Goal: Task Accomplishment & Management: Manage account settings

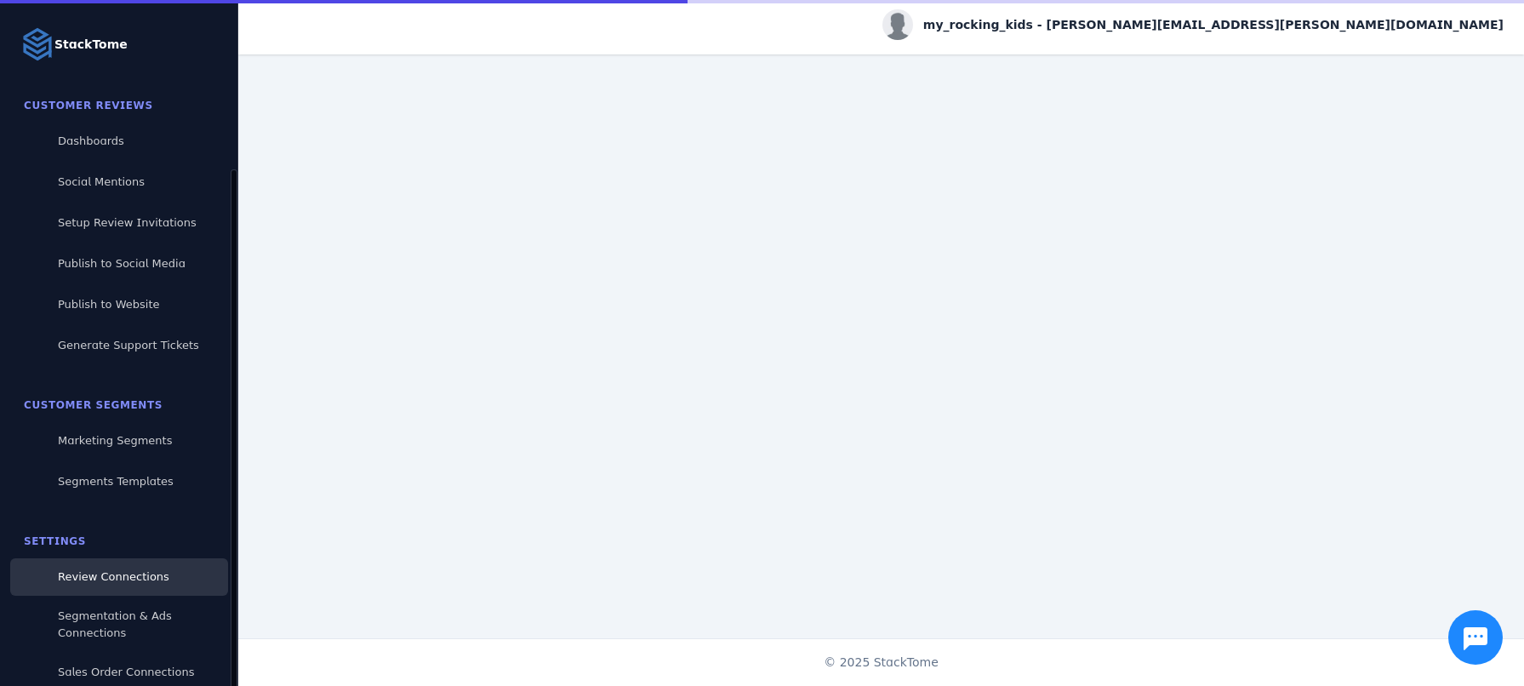
scroll to position [90, 0]
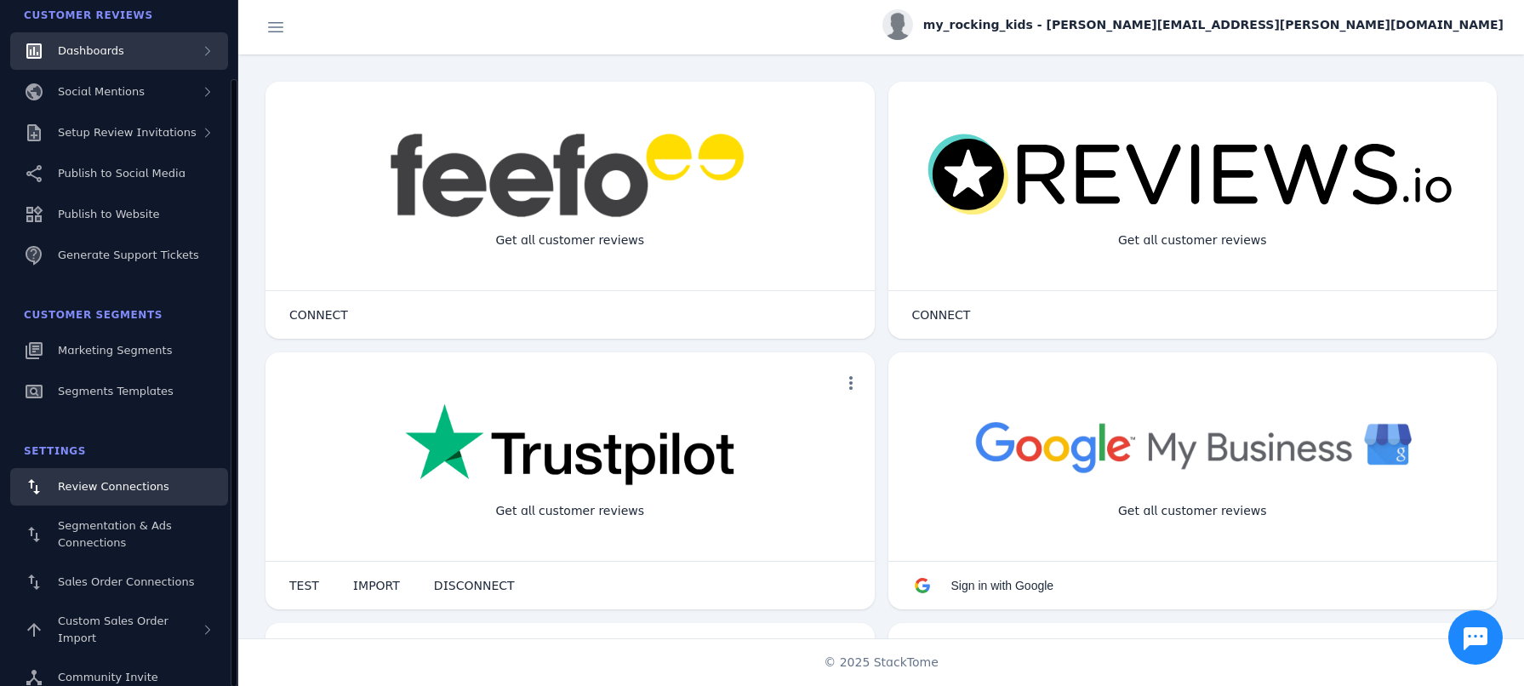
click at [111, 50] on span "Dashboards" at bounding box center [91, 50] width 66 height 13
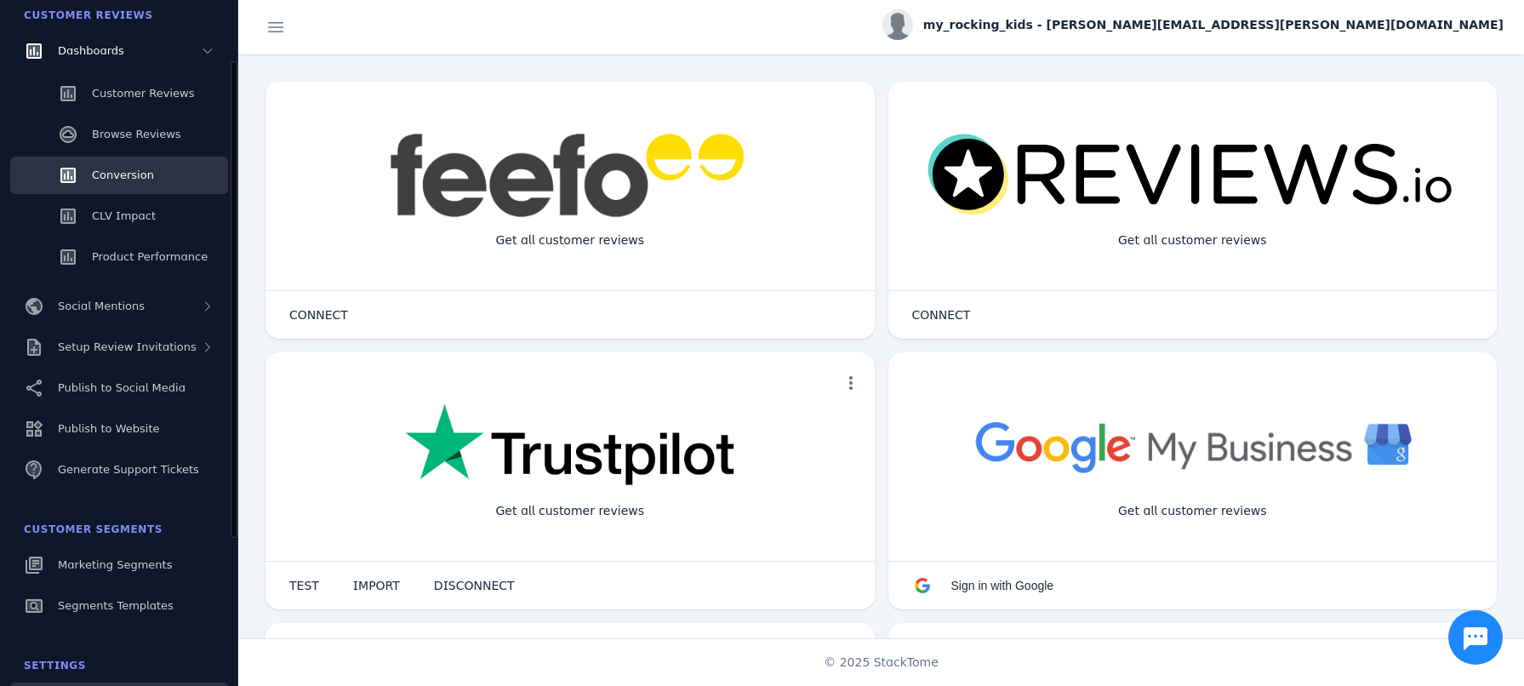
click at [133, 173] on span "Conversion" at bounding box center [123, 175] width 62 height 13
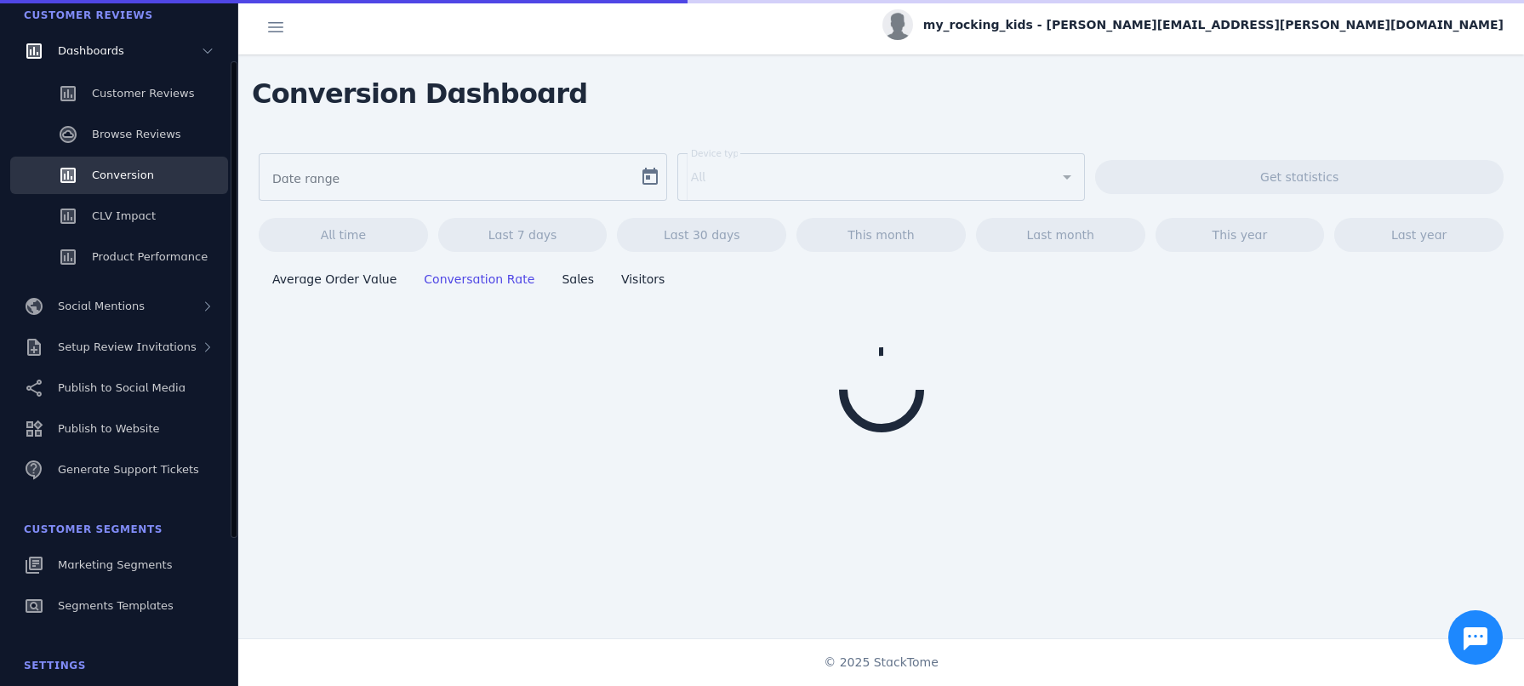
type input "**********"
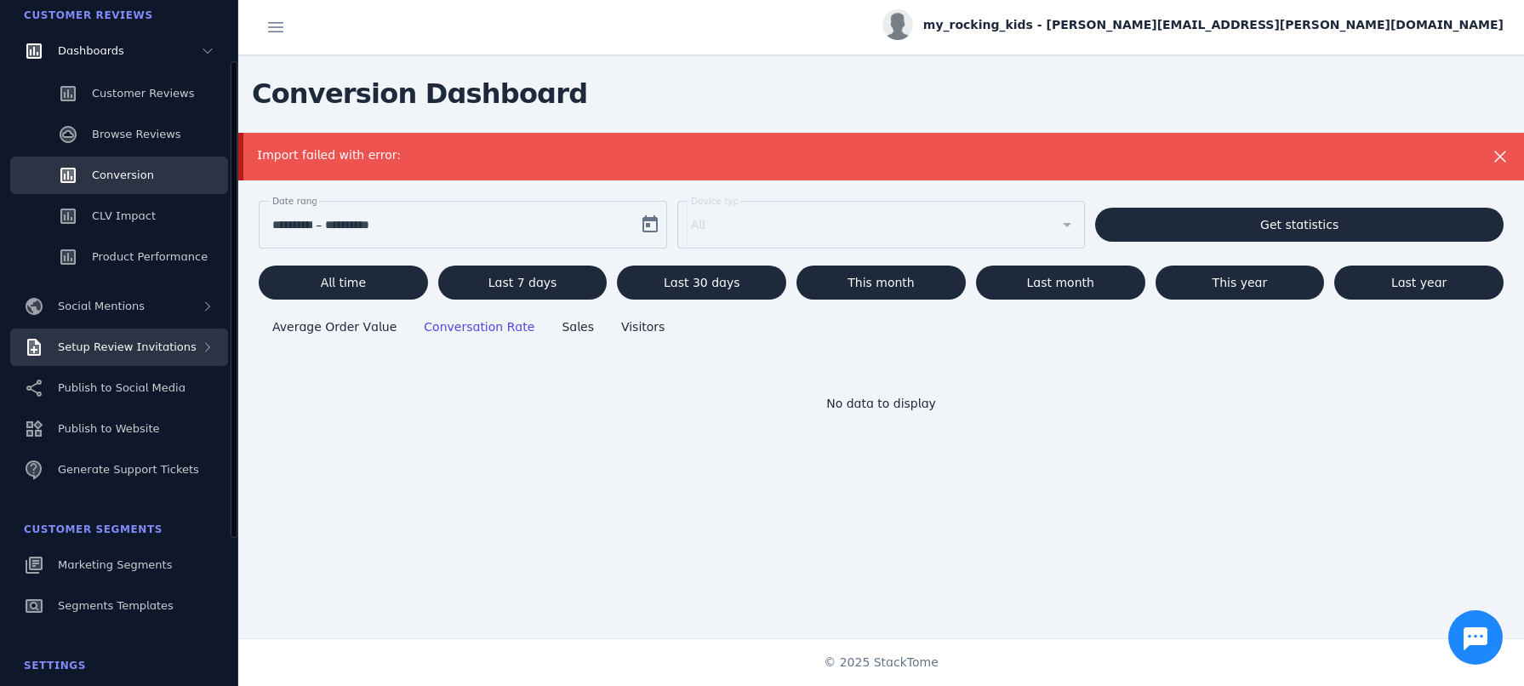
click at [118, 348] on span "Setup Review Invitations" at bounding box center [127, 346] width 139 height 13
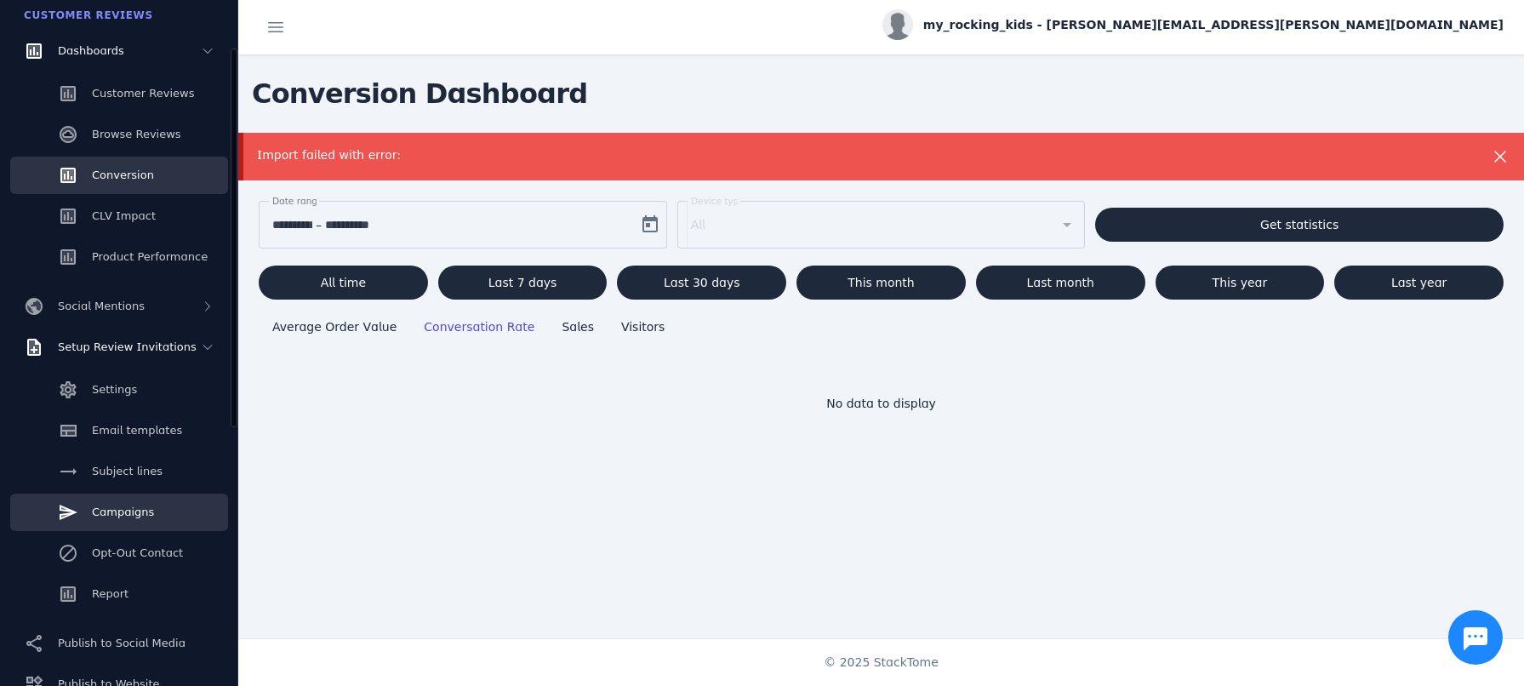
click at [120, 508] on span "Campaigns" at bounding box center [123, 512] width 62 height 13
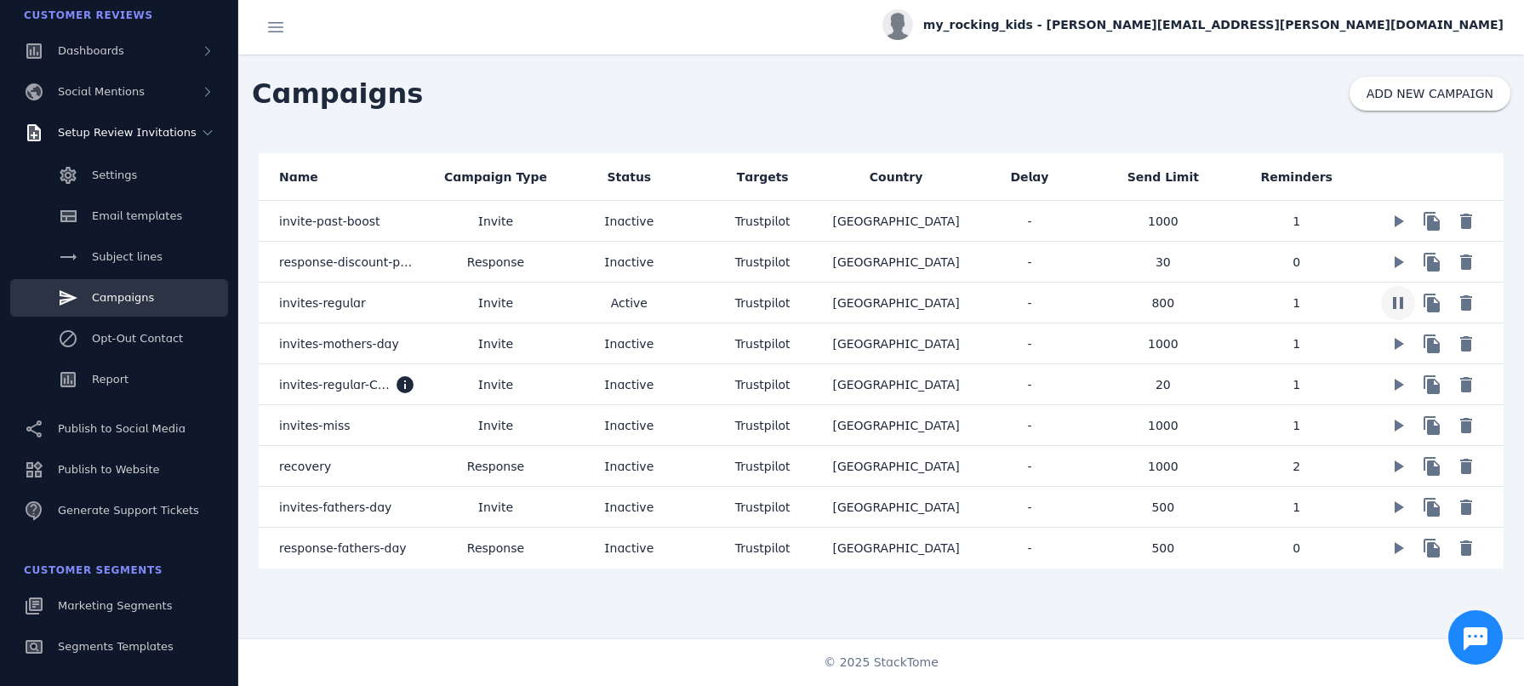
click at [1392, 301] on span at bounding box center [1398, 303] width 41 height 41
drag, startPoint x: 987, startPoint y: 631, endPoint x: 1191, endPoint y: 614, distance: 204.1
click at [987, 631] on div "Name Campaign Type Status Targets Country Delay Send Limit Reminders invite-pas…" at bounding box center [881, 395] width 1286 height 525
